Goal: Complete application form

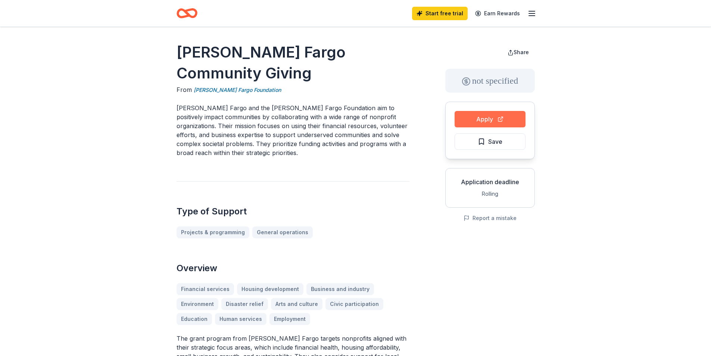
click at [480, 117] on button "Apply" at bounding box center [490, 119] width 71 height 16
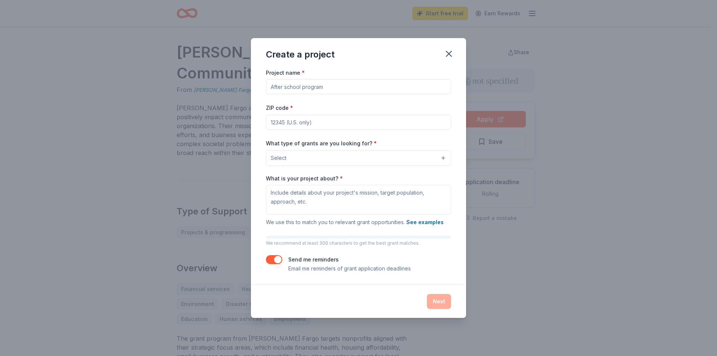
click at [322, 87] on input "Project name *" at bounding box center [358, 86] width 185 height 15
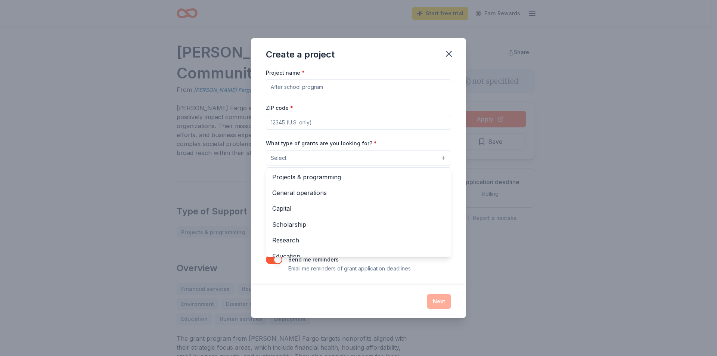
click at [436, 164] on button "Select" at bounding box center [358, 158] width 185 height 16
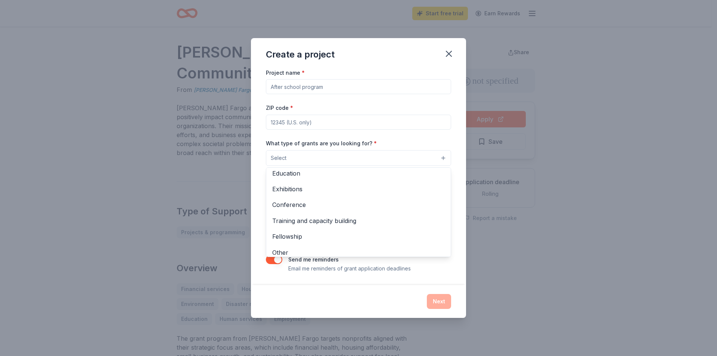
scroll to position [88, 0]
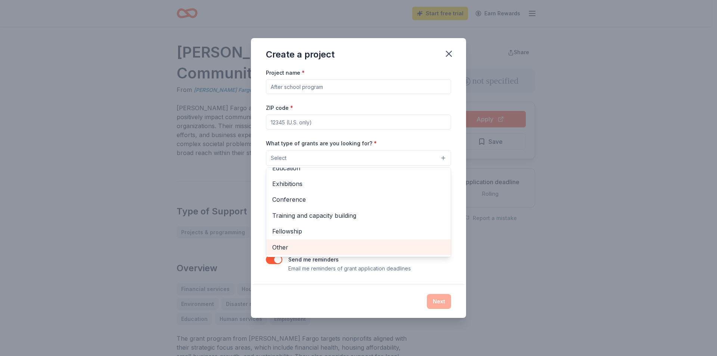
click at [314, 251] on span "Other" at bounding box center [358, 247] width 173 height 10
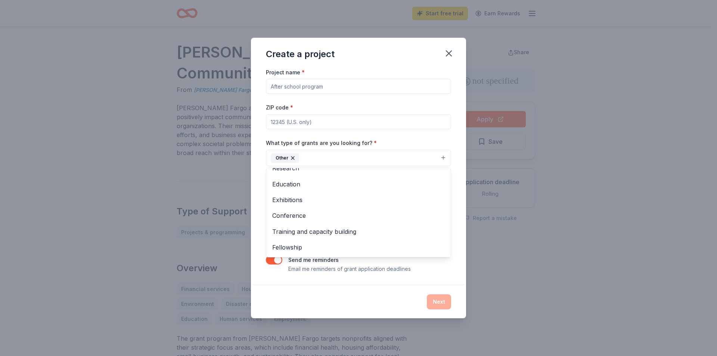
click at [314, 124] on div "Project name * ZIP code * What type of grants are you looking for? * Other Proj…" at bounding box center [358, 171] width 185 height 206
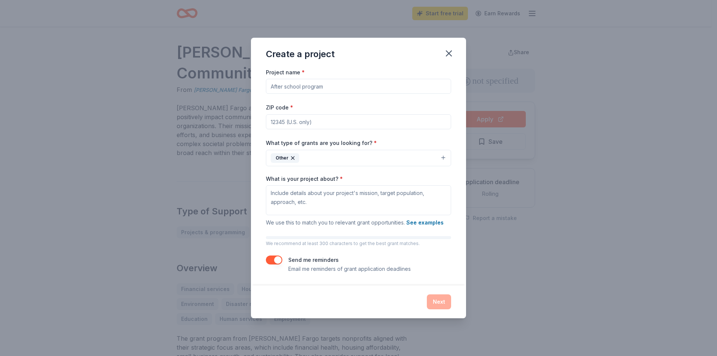
click at [283, 124] on input "ZIP code *" at bounding box center [358, 121] width 185 height 15
type input "48813"
click at [283, 90] on input "Project name *" at bounding box center [358, 86] width 185 height 15
type input "Holiday Happiness"
click at [272, 194] on textarea "What is your project about? *" at bounding box center [358, 200] width 185 height 30
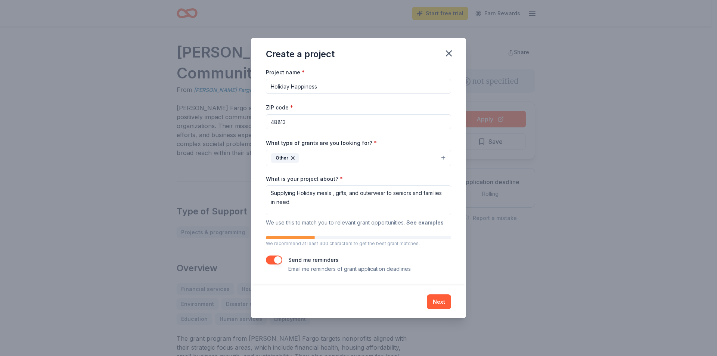
click at [430, 224] on button "See examples" at bounding box center [424, 222] width 37 height 9
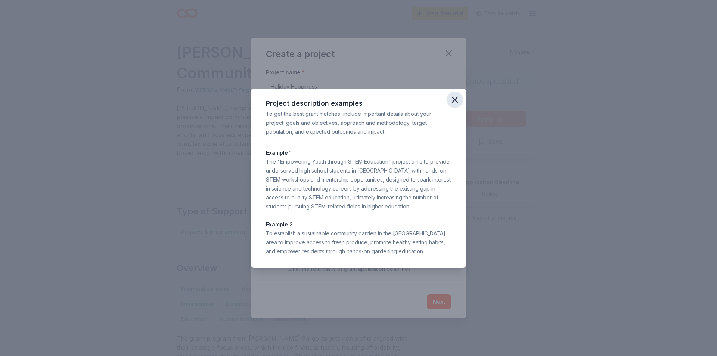
click at [456, 104] on icon "button" at bounding box center [455, 99] width 10 height 10
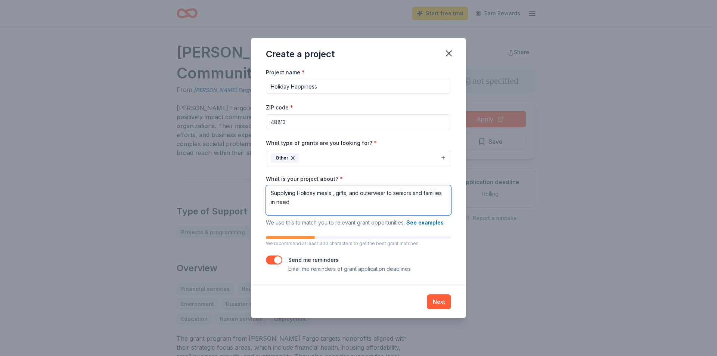
click at [321, 207] on textarea "Supplying Holiday meals , gifts, and outerwear to seniors and families in need." at bounding box center [358, 200] width 185 height 30
type textarea "Supplying Holiday meals , gifts, and outerwear to seniors and families in need …"
click at [439, 302] on button "Next" at bounding box center [439, 301] width 24 height 15
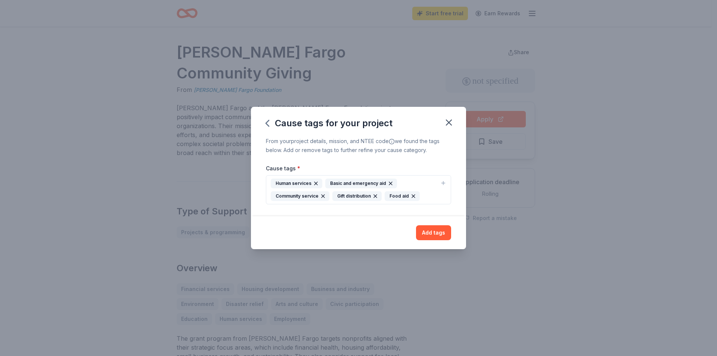
click at [295, 195] on div "Community service" at bounding box center [300, 196] width 59 height 10
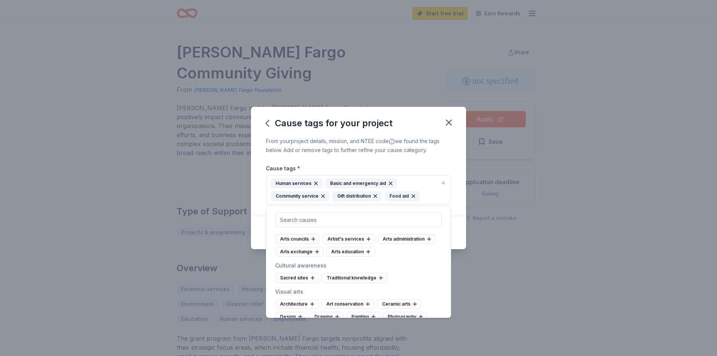
scroll to position [0, 0]
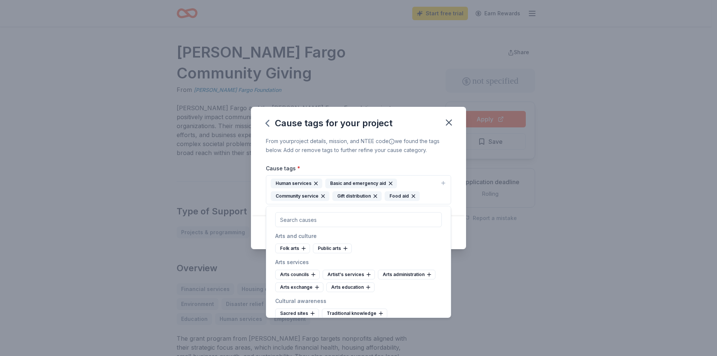
click at [501, 221] on div "Cause tags for your project From your project details, mission, and NTEE code w…" at bounding box center [358, 178] width 717 height 356
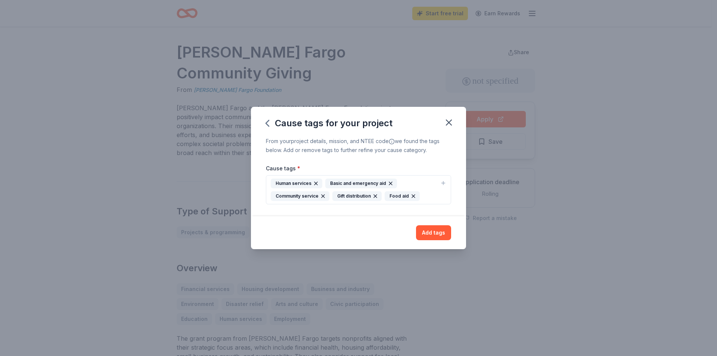
click at [300, 186] on div "Human services" at bounding box center [297, 184] width 52 height 10
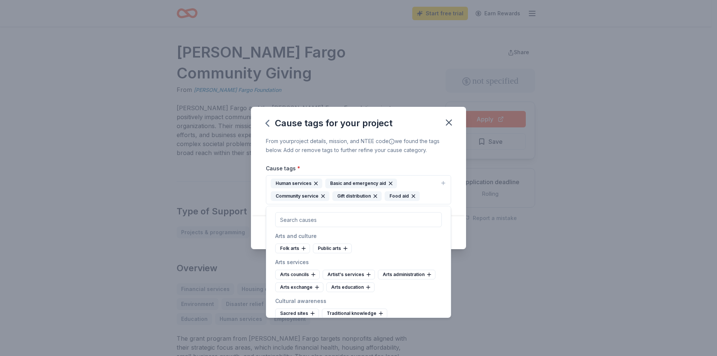
click at [345, 183] on div "Basic and emergency aid" at bounding box center [361, 184] width 72 height 10
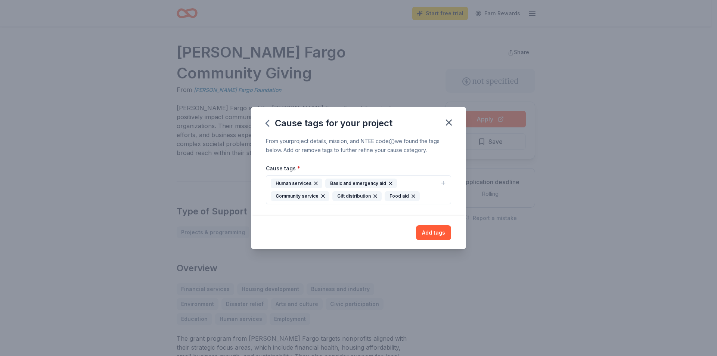
click at [345, 183] on div "Basic and emergency aid" at bounding box center [361, 184] width 72 height 10
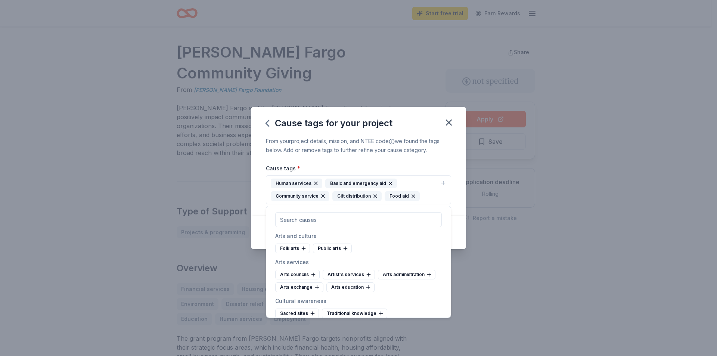
click at [345, 183] on div "Basic and emergency aid" at bounding box center [361, 184] width 72 height 10
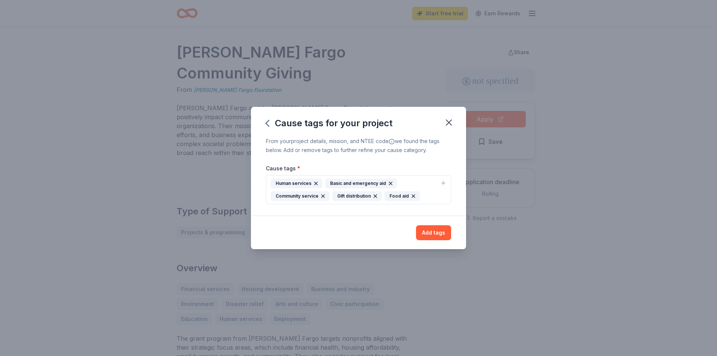
click at [293, 184] on div "Human services" at bounding box center [297, 184] width 52 height 10
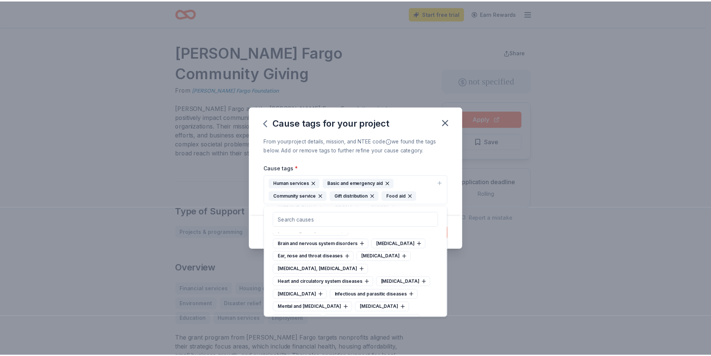
scroll to position [1639, 0]
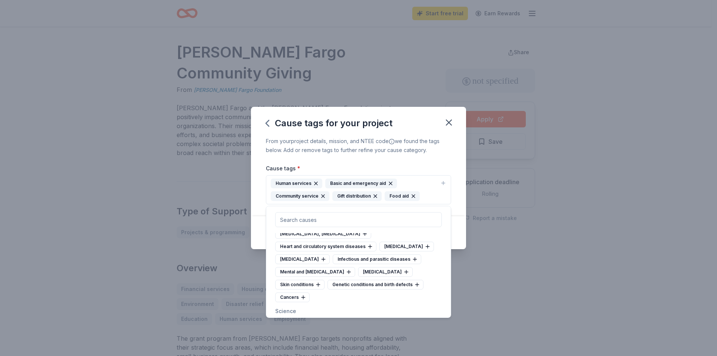
click at [354, 197] on div "Gift distribution" at bounding box center [356, 196] width 49 height 10
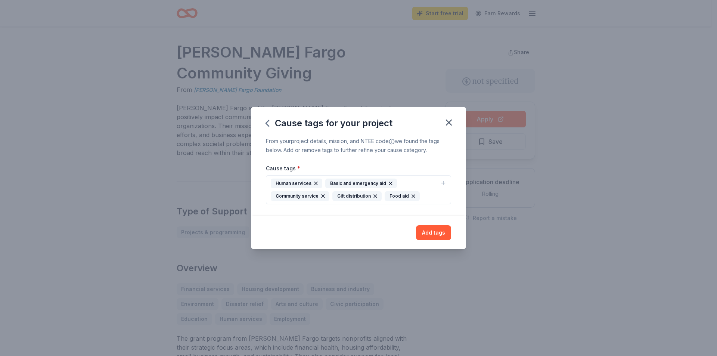
click at [349, 195] on div "Gift distribution" at bounding box center [356, 196] width 49 height 10
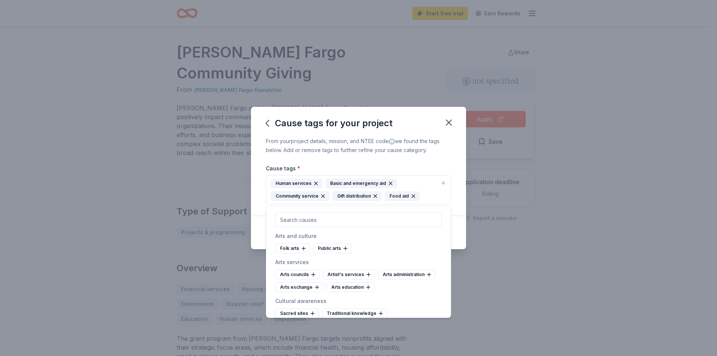
click at [355, 199] on div "Gift distribution" at bounding box center [356, 196] width 49 height 10
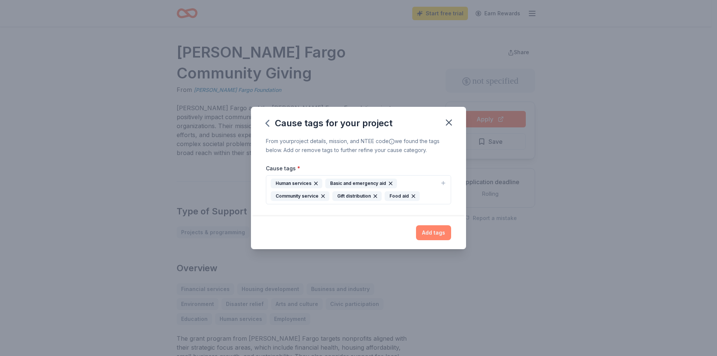
click at [439, 238] on button "Add tags" at bounding box center [433, 232] width 35 height 15
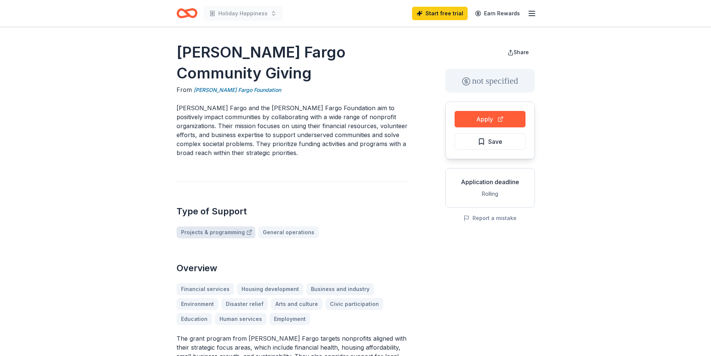
click at [216, 226] on link "Projects & programming" at bounding box center [216, 232] width 79 height 12
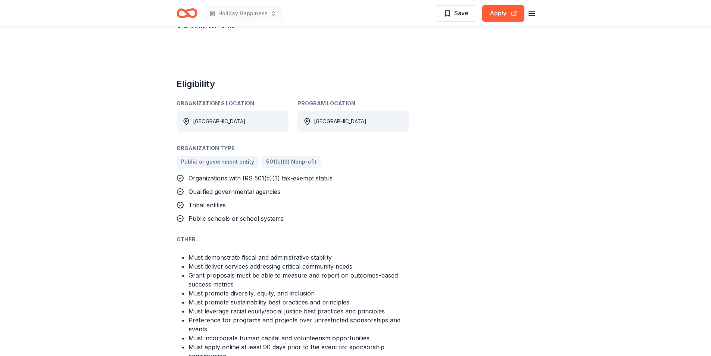
scroll to position [386, 0]
click at [289, 156] on span "501(c)(3) Nonprofit" at bounding box center [291, 160] width 50 height 9
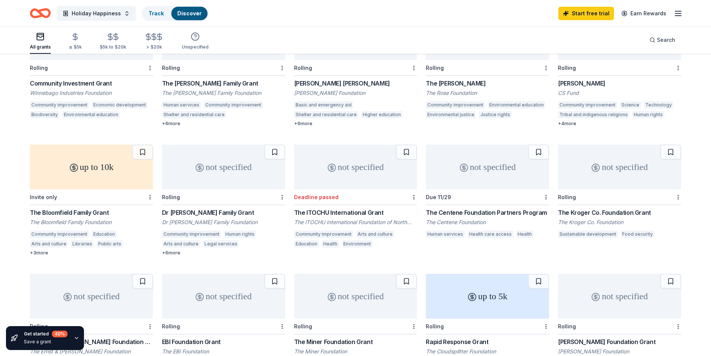
scroll to position [120, 0]
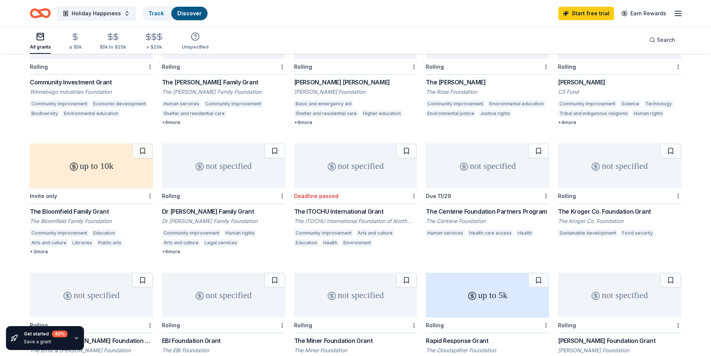
click at [602, 207] on div "The Kroger Co. Foundation Grant" at bounding box center [619, 211] width 123 height 9
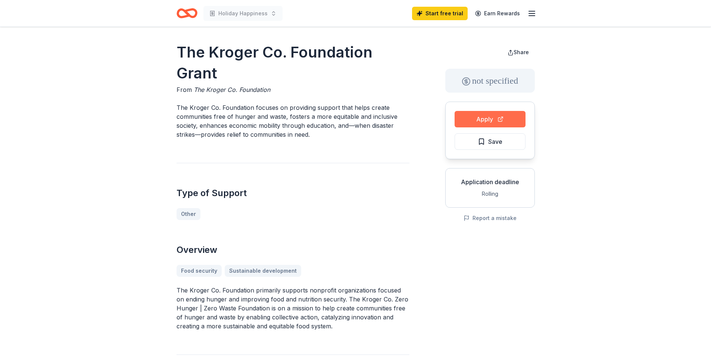
click at [467, 121] on button "Apply" at bounding box center [490, 119] width 71 height 16
